Goal: Task Accomplishment & Management: Use online tool/utility

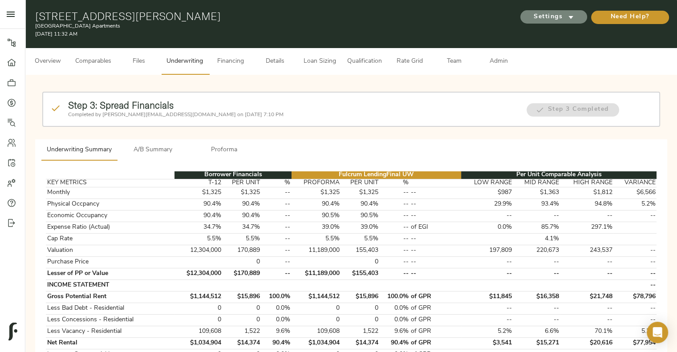
click at [552, 17] on span "Settings" at bounding box center [553, 17] width 49 height 11
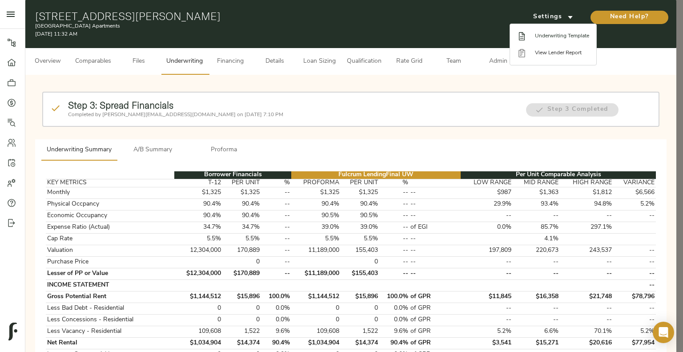
click at [569, 38] on span "Underwriting Template" at bounding box center [562, 36] width 54 height 8
click at [100, 69] on div at bounding box center [341, 176] width 683 height 352
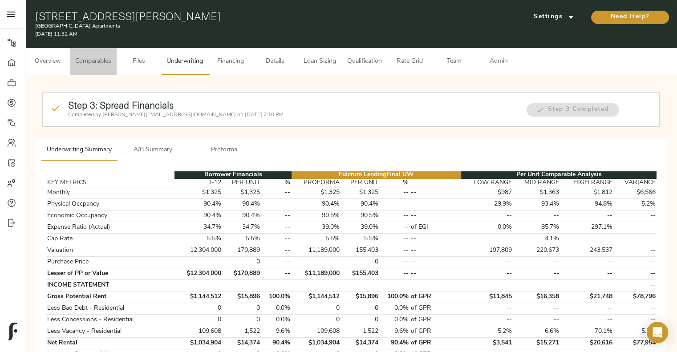
click at [100, 69] on button "Comparables" at bounding box center [93, 61] width 47 height 27
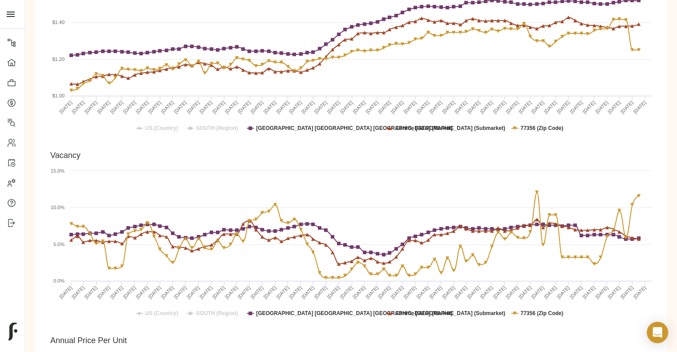
scroll to position [404, 0]
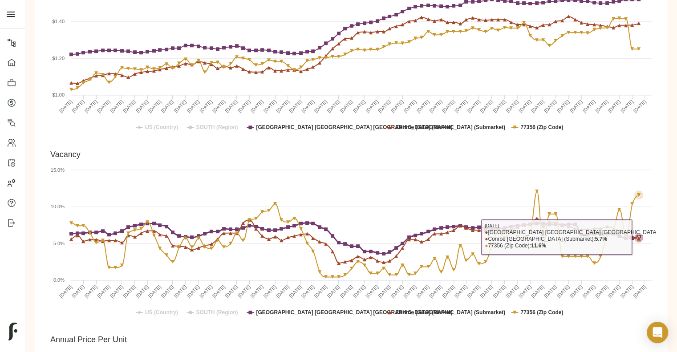
click at [637, 229] on rect "Vacancy" at bounding box center [351, 235] width 610 height 178
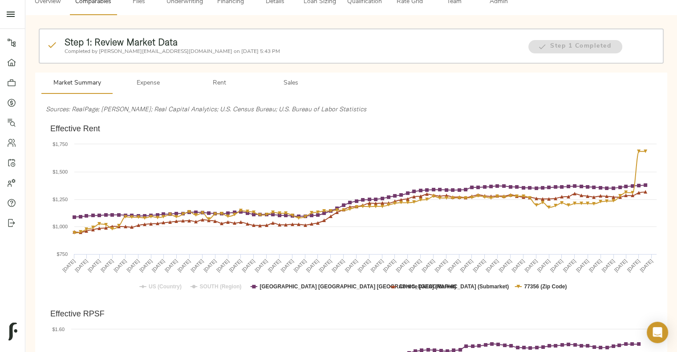
scroll to position [0, 0]
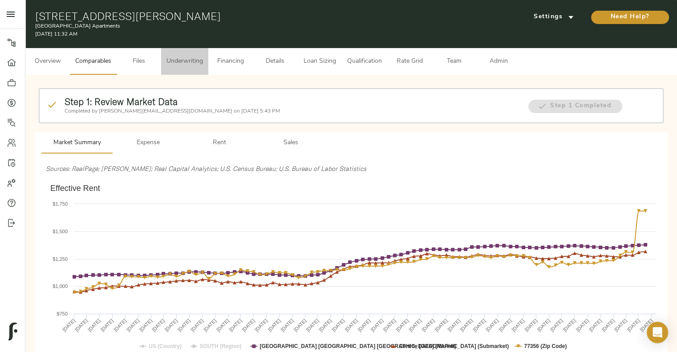
click at [199, 52] on button "Underwriting" at bounding box center [184, 61] width 47 height 27
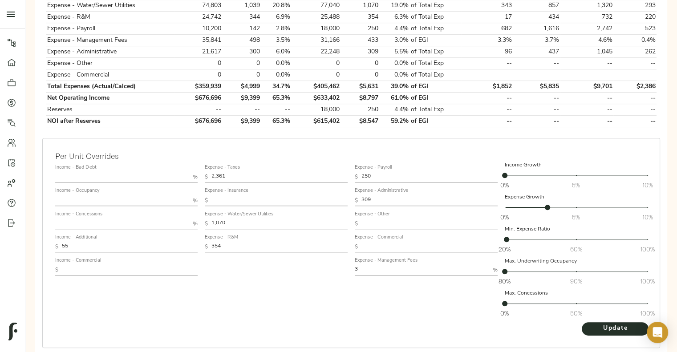
scroll to position [431, 0]
click at [230, 241] on input "354" at bounding box center [279, 246] width 136 height 11
type input "500"
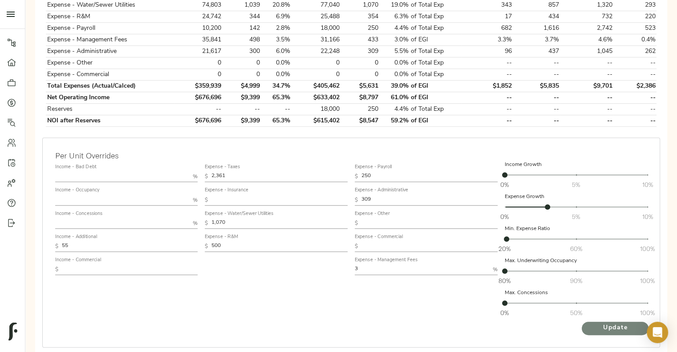
click at [612, 325] on span "Update" at bounding box center [614, 327] width 49 height 11
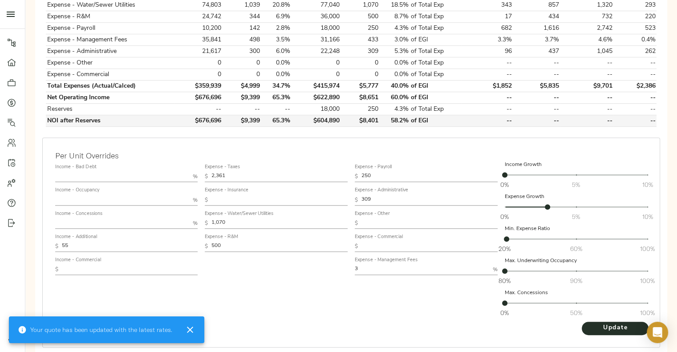
click at [331, 116] on td "$604,890" at bounding box center [315, 121] width 49 height 12
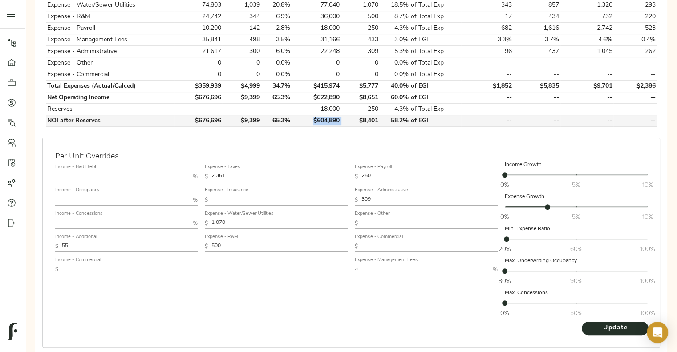
copy td "$604,890"
